Goal: Check status: Check status

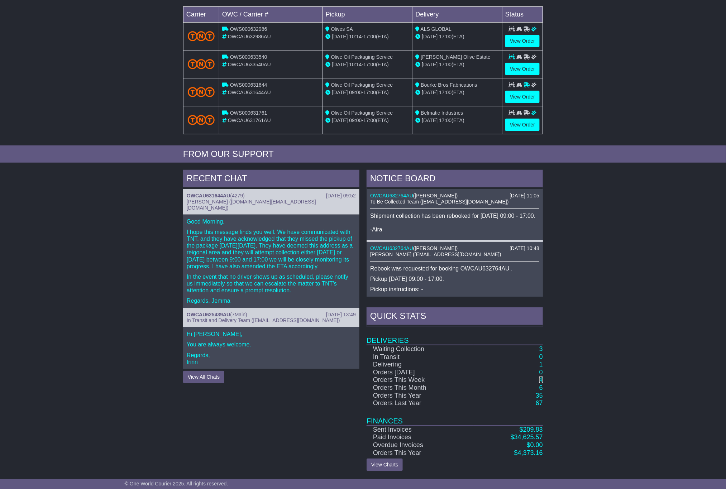
click at [542, 379] on link "4" at bounding box center [542, 379] width 4 height 7
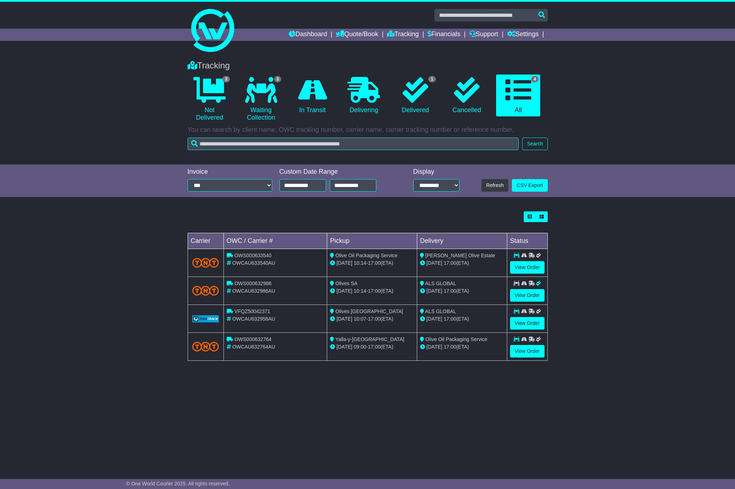
click at [278, 315] on div "VFQZ50042371" at bounding box center [276, 312] width 98 height 8
click at [280, 322] on div "OWCAU632958AU" at bounding box center [276, 320] width 98 height 8
copy tr "OWCAU632958AU"
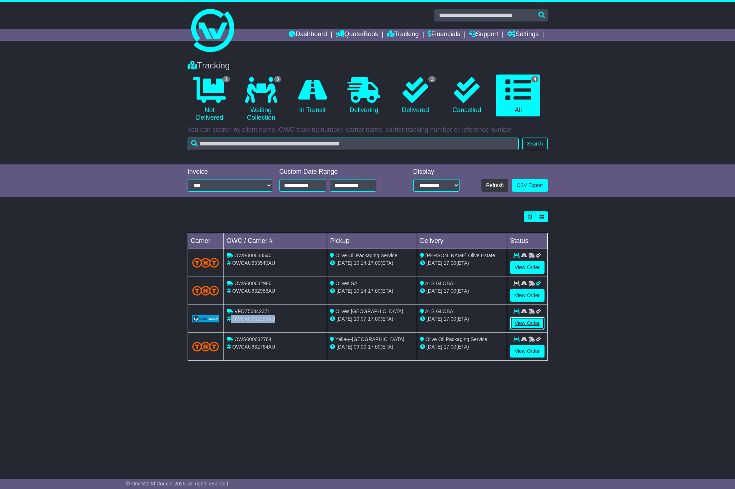
click at [518, 330] on link "View Order" at bounding box center [527, 323] width 34 height 13
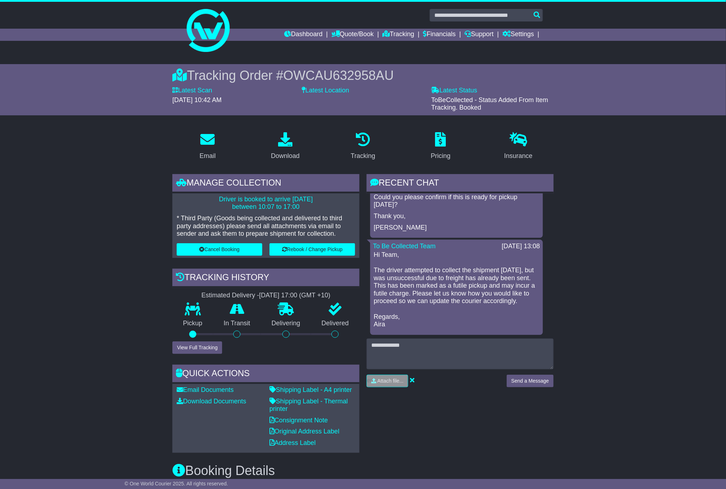
click at [339, 70] on span "OWCAU632958AU" at bounding box center [339, 75] width 110 height 15
copy span "OWCAU632958AU"
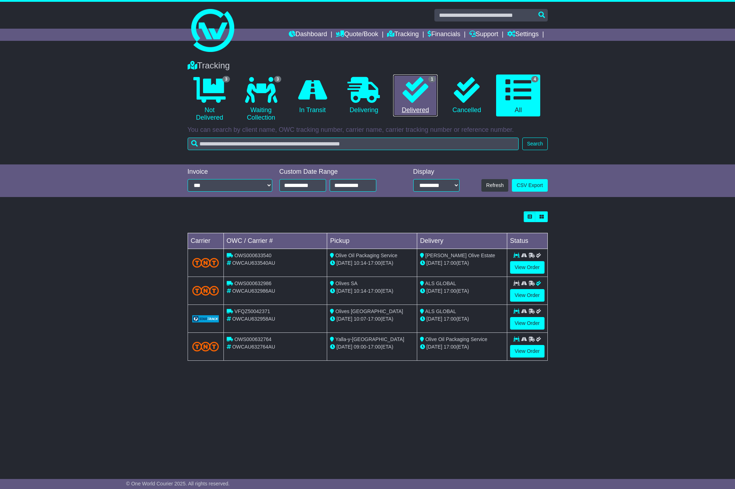
click at [408, 112] on link "1 Delivered" at bounding box center [415, 96] width 44 height 42
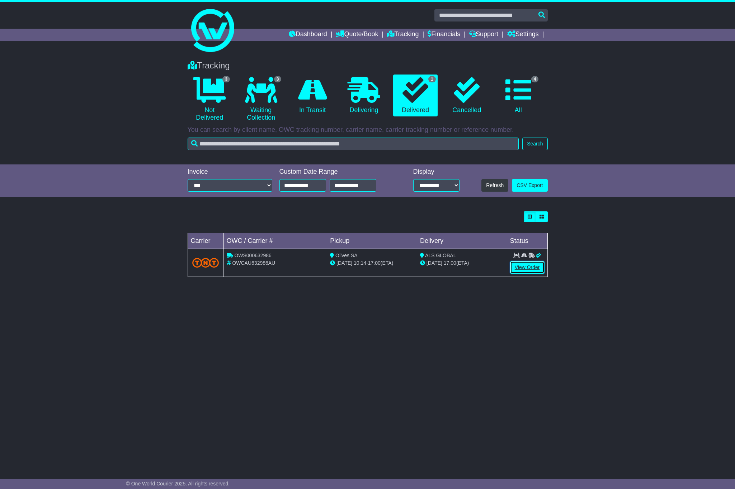
click at [523, 268] on link "View Order" at bounding box center [527, 267] width 34 height 13
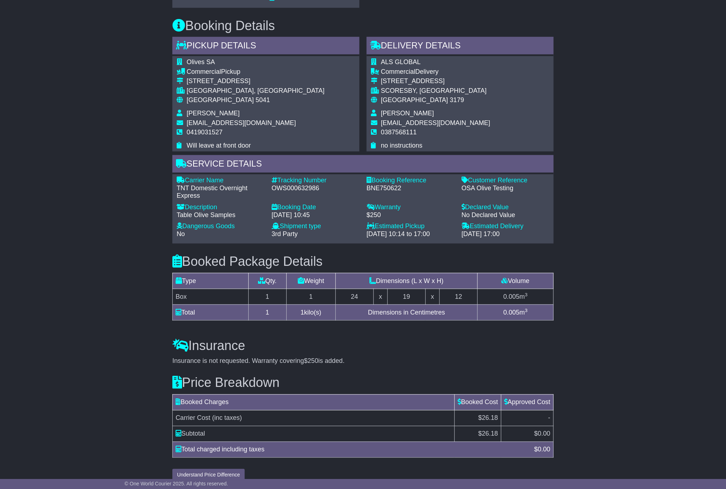
scroll to position [418, 0]
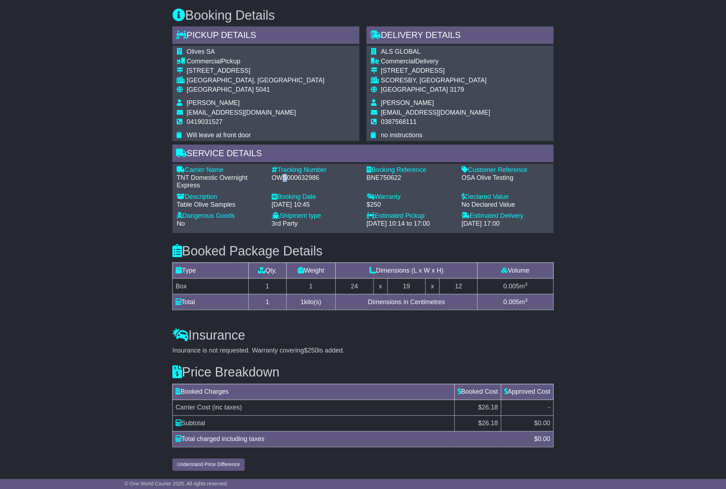
click at [285, 176] on div "OWS000632986" at bounding box center [316, 178] width 88 height 8
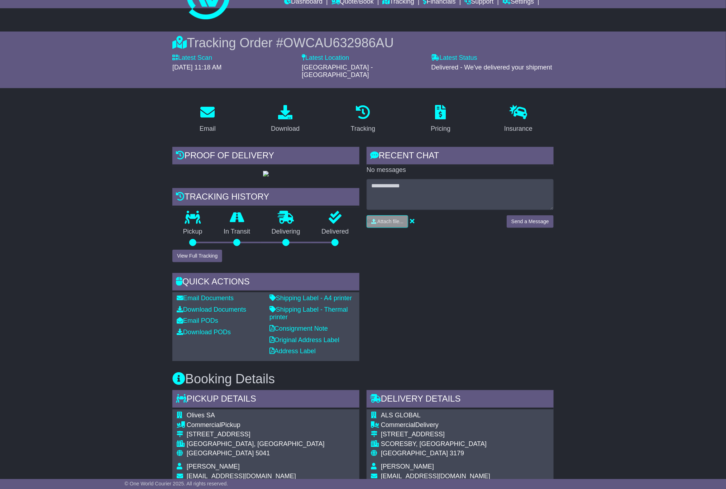
scroll to position [0, 0]
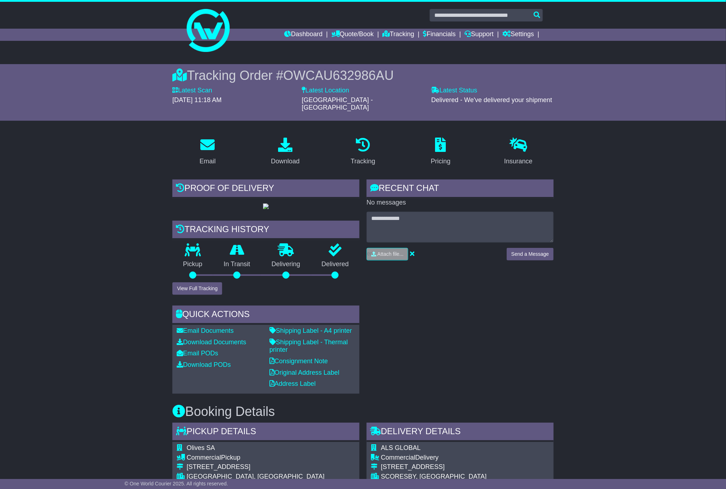
click at [343, 73] on span "OWCAU632986AU" at bounding box center [339, 75] width 110 height 15
copy span "OWCAU632986AU"
click at [339, 72] on span "OWCAU632986AU" at bounding box center [339, 75] width 110 height 15
